Goal: Task Accomplishment & Management: Use online tool/utility

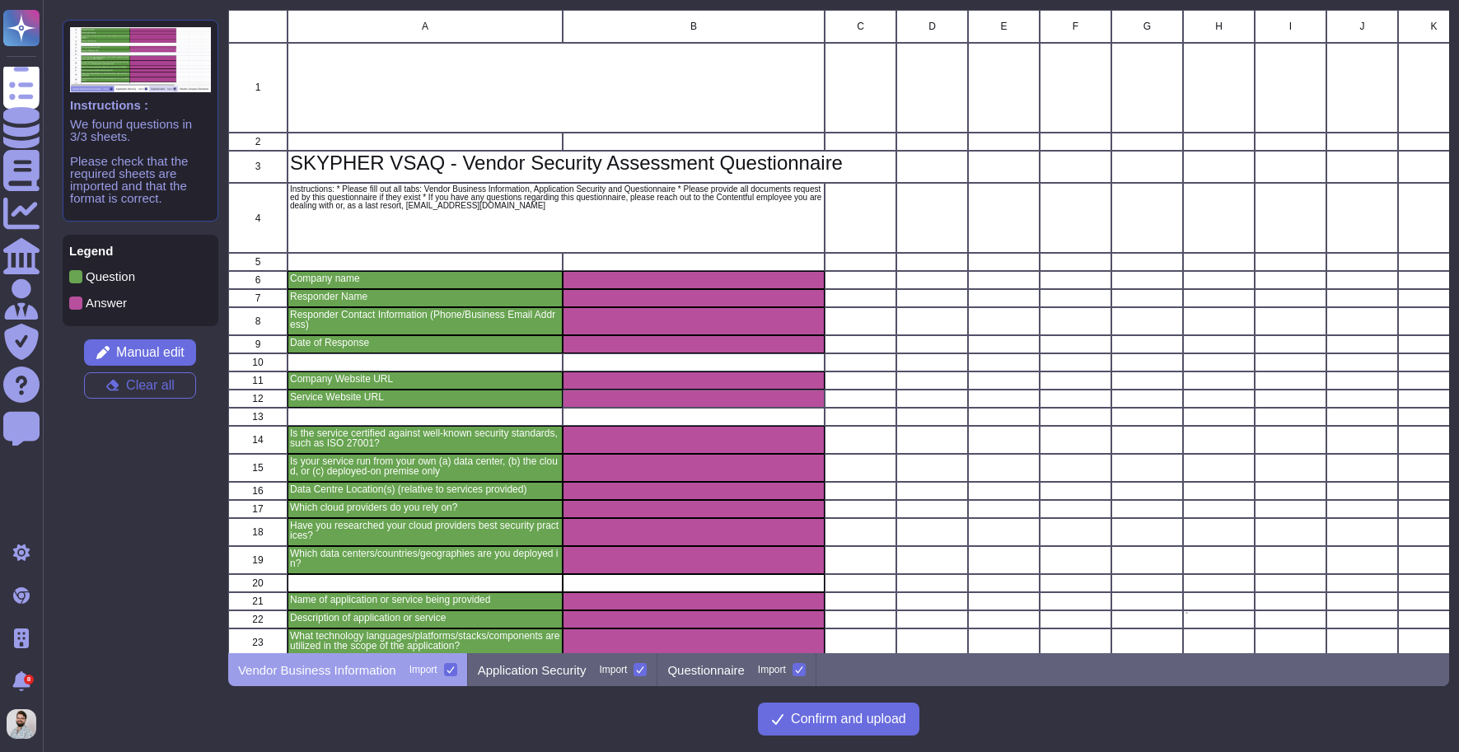
scroll to position [114, 0]
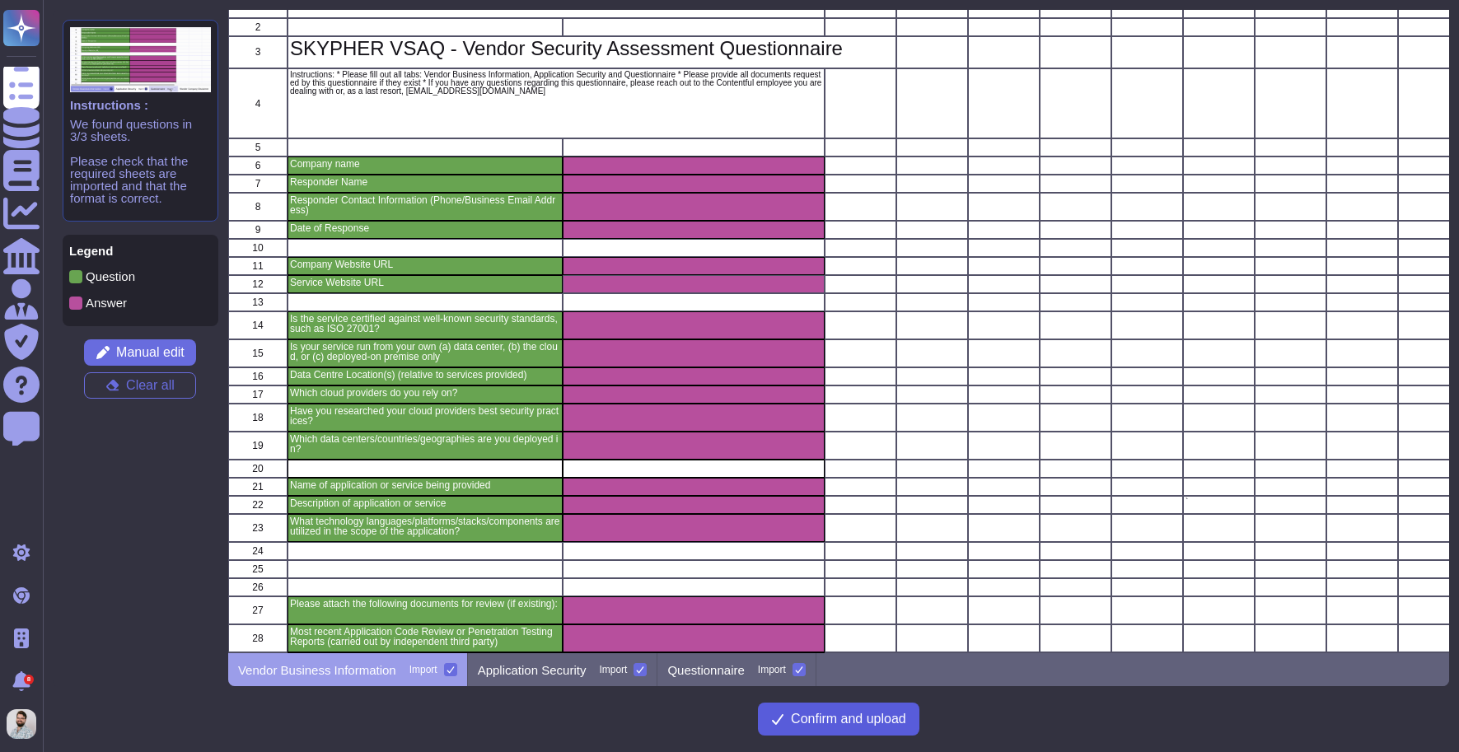
click at [824, 730] on button "Confirm and upload" at bounding box center [838, 719] width 161 height 33
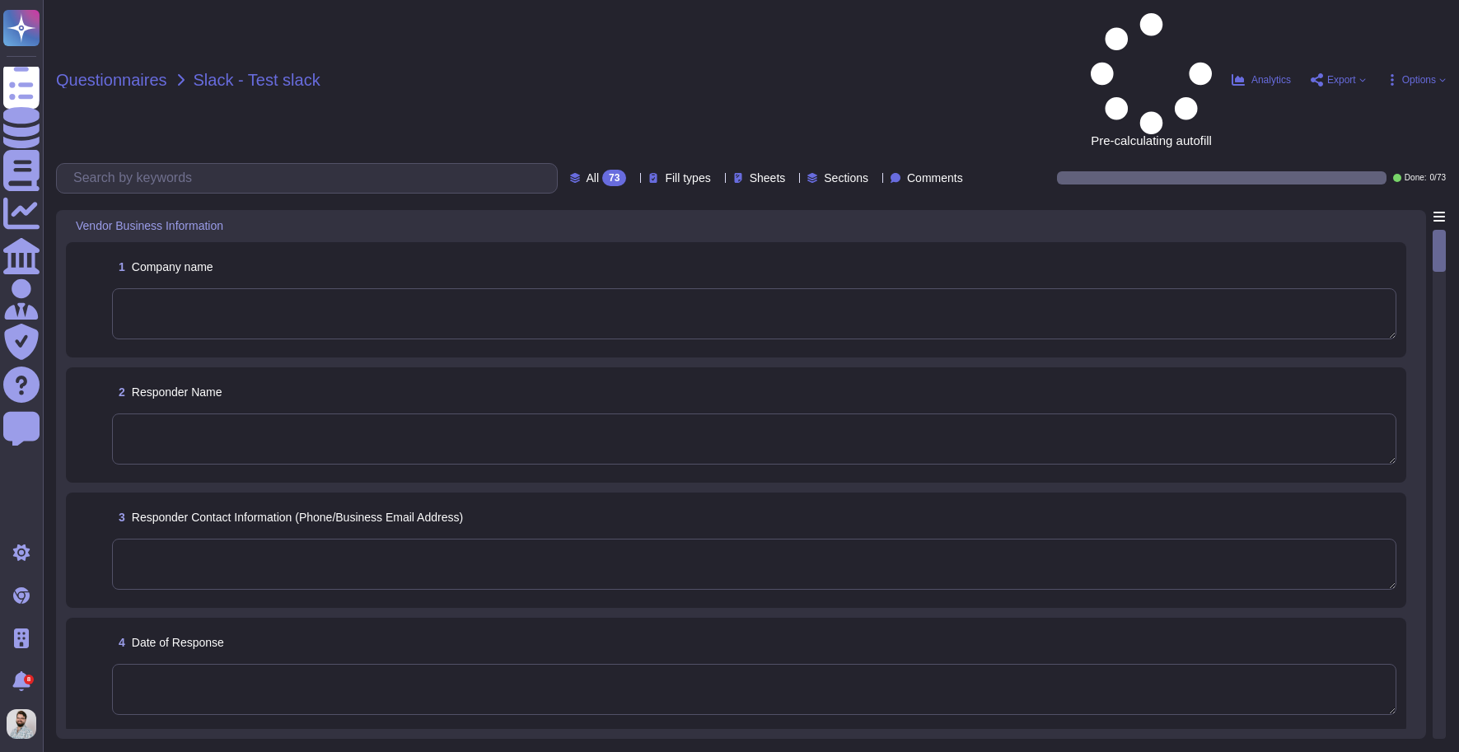
click at [129, 72] on span "Questionnaires" at bounding box center [111, 80] width 111 height 16
